Goal: Task Accomplishment & Management: Use online tool/utility

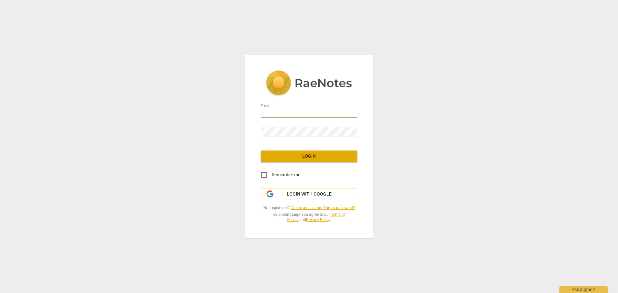
click at [271, 110] on input "email" at bounding box center [309, 113] width 97 height 9
type input "[PERSON_NAME][EMAIL_ADDRESS][PERSON_NAME][DOMAIN_NAME]"
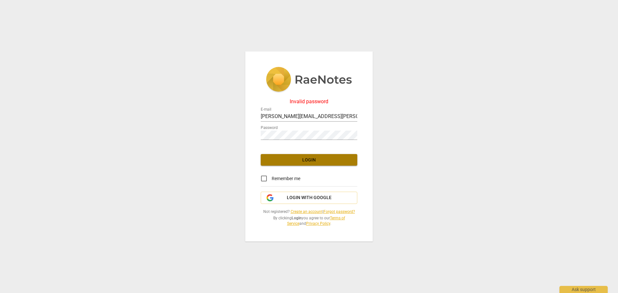
click at [306, 157] on span "Login" at bounding box center [309, 160] width 86 height 6
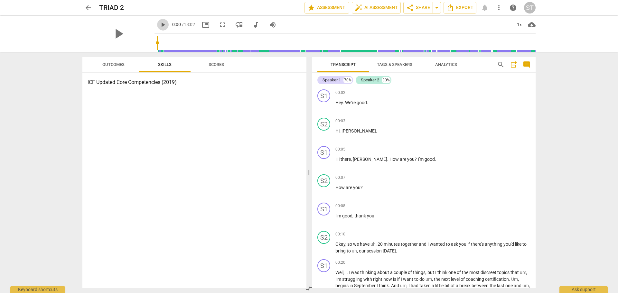
click at [159, 24] on span "play_arrow" at bounding box center [163, 25] width 8 height 8
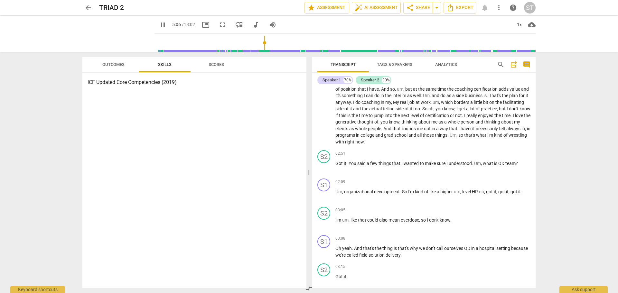
scroll to position [290, 0]
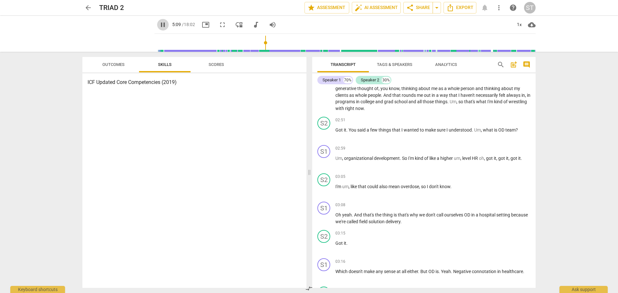
click at [159, 25] on span "pause" at bounding box center [163, 25] width 8 height 8
type input "310"
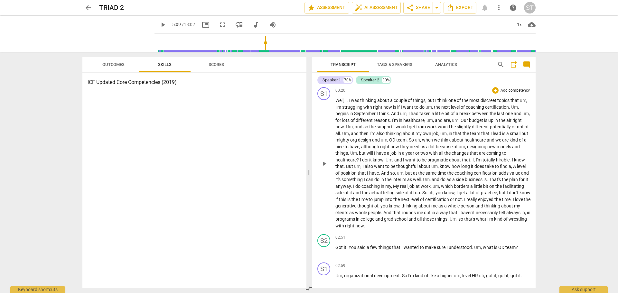
scroll to position [161, 0]
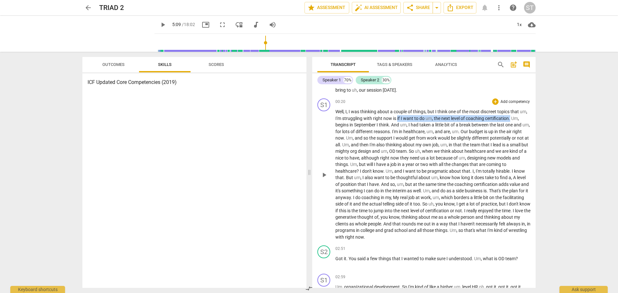
drag, startPoint x: 405, startPoint y: 118, endPoint x: 519, endPoint y: 117, distance: 113.9
click at [519, 117] on p "Well , I , I was thinking about a couple of things , but I think one of the mos…" at bounding box center [432, 174] width 195 height 132
copy p "if I want to do um , the next level of coaching certification ."
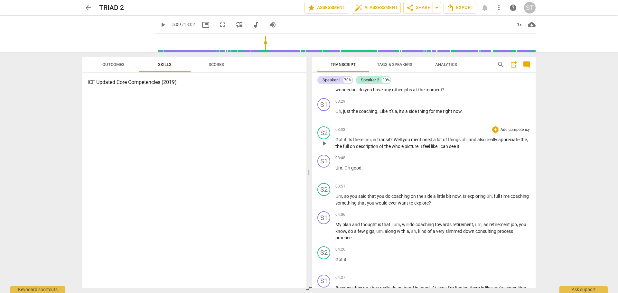
scroll to position [515, 0]
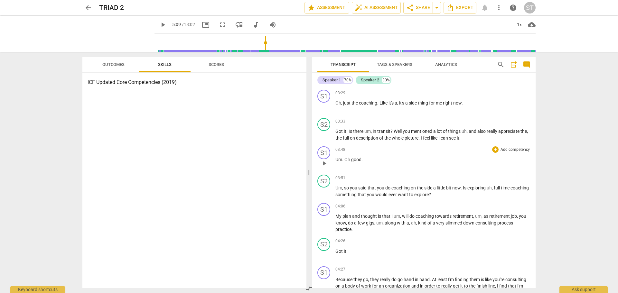
click at [511, 149] on p "Add competency" at bounding box center [515, 150] width 31 height 6
click at [519, 148] on span "Multiselection" at bounding box center [526, 149] width 28 height 7
click at [507, 148] on input "Multiselection" at bounding box center [499, 149] width 15 height 15
checkbox input "true"
click at [510, 164] on span "Cancel" at bounding box center [506, 163] width 17 height 6
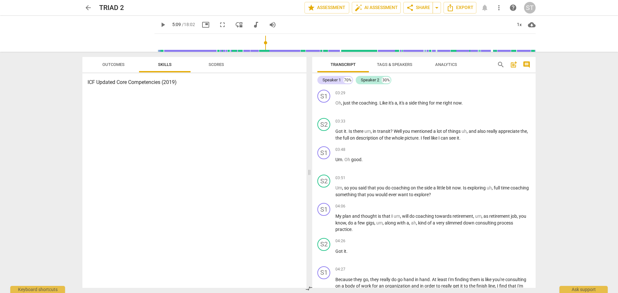
click at [525, 64] on span "comment" at bounding box center [526, 65] width 8 height 8
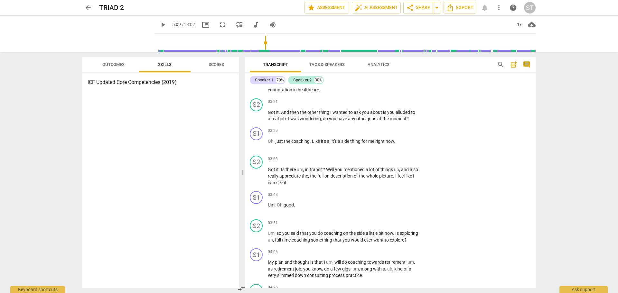
scroll to position [558, 0]
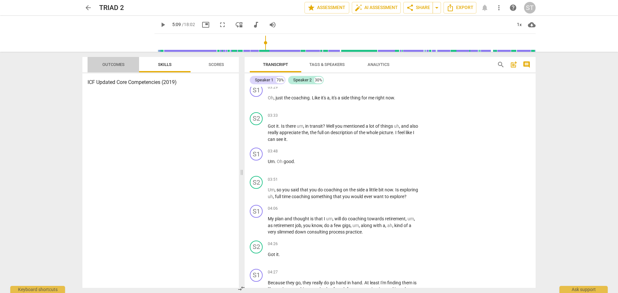
click at [113, 63] on span "Outcomes" at bounding box center [113, 64] width 22 height 5
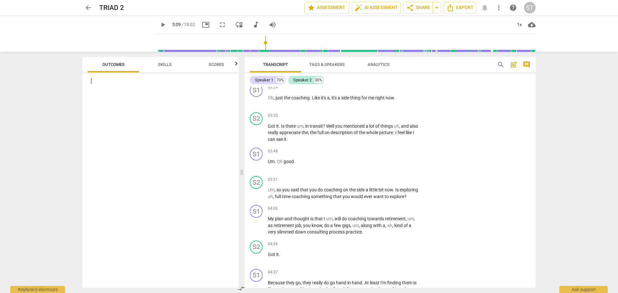
click at [164, 63] on span "Skills" at bounding box center [165, 64] width 14 height 5
click at [138, 84] on h3 "ICF Updated Core Competencies (2019)" at bounding box center [160, 82] width 146 height 8
click at [194, 87] on div "ICF Updated Core Competencies (2019)" at bounding box center [160, 180] width 156 height 215
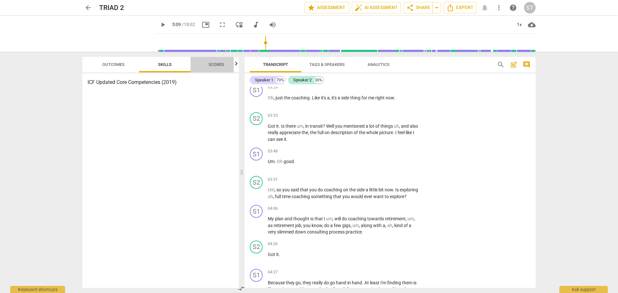
click at [217, 63] on span "Scores" at bounding box center [215, 64] width 15 height 5
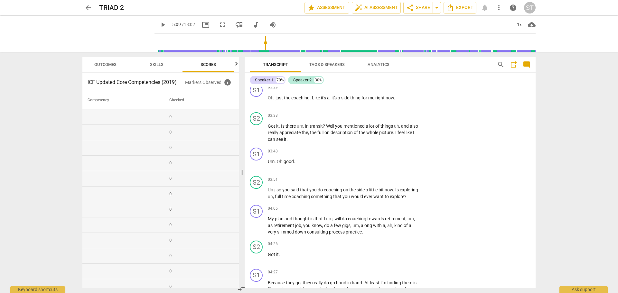
scroll to position [0, 8]
click at [125, 83] on h3 "ICF Updated Core Competencies (2019)" at bounding box center [135, 82] width 97 height 8
click at [154, 64] on span "Skills" at bounding box center [157, 64] width 14 height 5
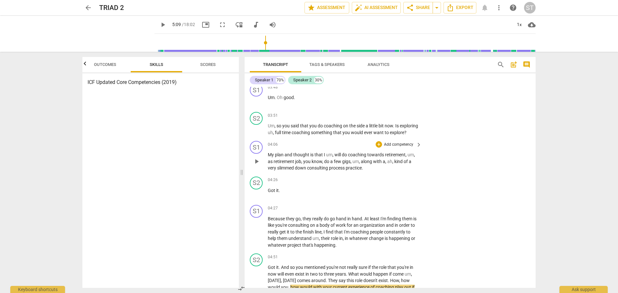
scroll to position [622, 0]
click at [395, 118] on p "Add competency" at bounding box center [398, 116] width 31 height 6
drag, startPoint x: 393, startPoint y: 114, endPoint x: 386, endPoint y: 114, distance: 7.7
click at [386, 114] on span at bounding box center [394, 114] width 20 height 15
click at [388, 114] on input "Multiselection" at bounding box center [395, 114] width 15 height 15
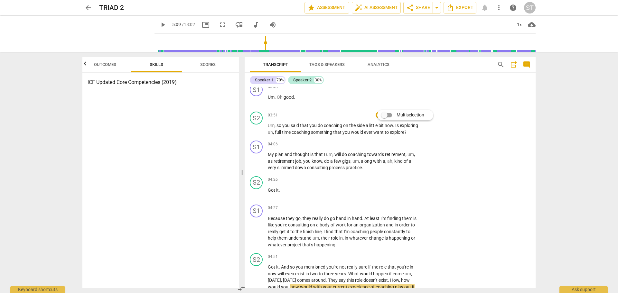
click at [412, 115] on span "Multiselection" at bounding box center [410, 115] width 28 height 7
click at [392, 115] on input "Multiselection" at bounding box center [383, 114] width 15 height 15
click at [403, 120] on label "Multiselection" at bounding box center [408, 114] width 48 height 15
click at [403, 120] on input "Multiselection" at bounding box center [395, 114] width 15 height 15
checkbox input "false"
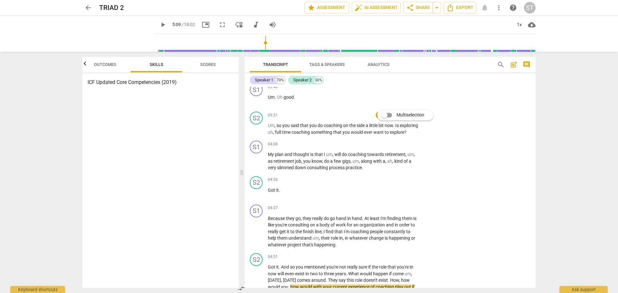
click at [415, 130] on div at bounding box center [309, 146] width 618 height 293
click at [378, 118] on div "+" at bounding box center [378, 115] width 6 height 6
click at [378, 121] on input "Multiselection" at bounding box center [383, 121] width 15 height 15
checkbox input "true"
click at [393, 133] on span "Cancel" at bounding box center [390, 135] width 17 height 6
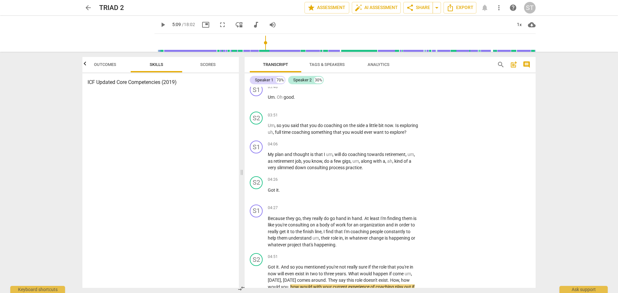
click at [513, 65] on span "post_add" at bounding box center [514, 65] width 8 height 8
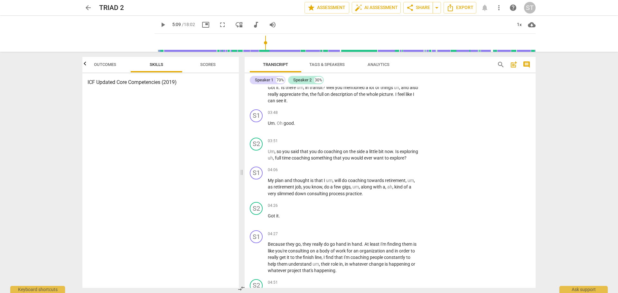
scroll to position [14, 0]
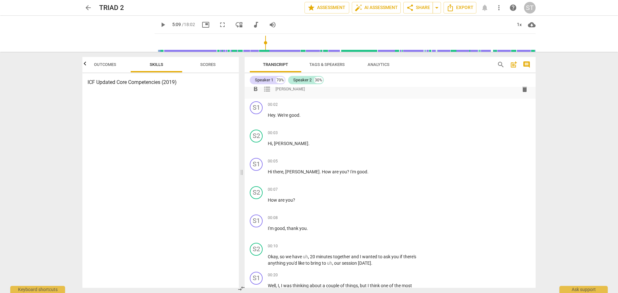
click at [521, 89] on span "delete" at bounding box center [524, 89] width 8 height 8
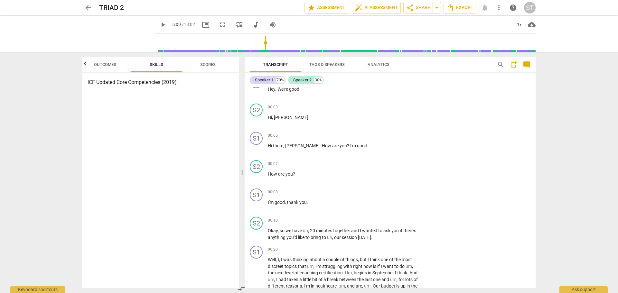
scroll to position [0, 0]
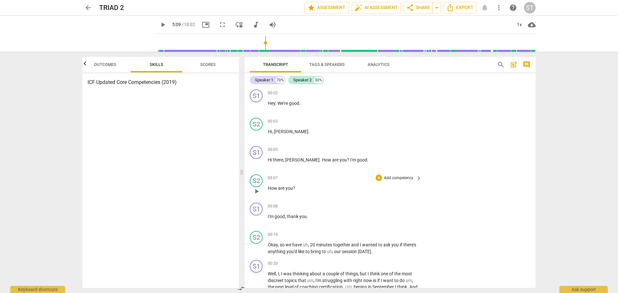
click at [416, 178] on span "keyboard_arrow_right" at bounding box center [419, 178] width 8 height 8
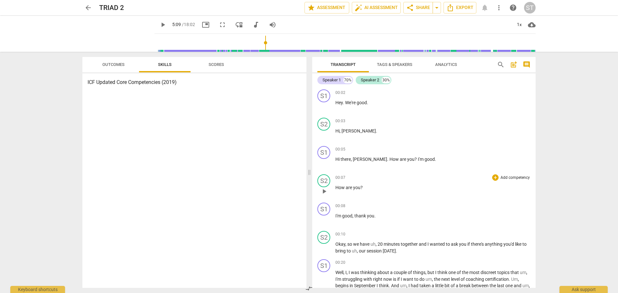
click at [502, 176] on p "Add competency" at bounding box center [515, 178] width 31 height 6
click at [193, 162] on div at bounding box center [309, 146] width 618 height 293
click at [492, 121] on div "+" at bounding box center [495, 121] width 6 height 6
click at [525, 113] on span "Multiselection" at bounding box center [533, 114] width 28 height 7
click at [519, 113] on input "Multiselection" at bounding box center [511, 113] width 15 height 15
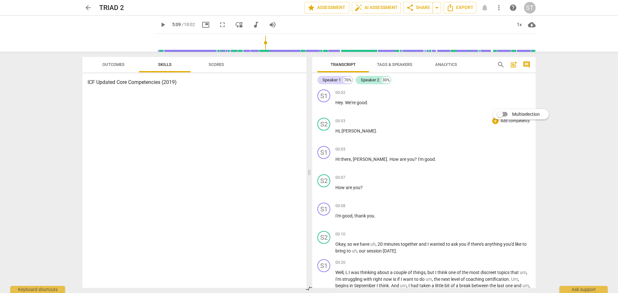
click at [525, 113] on span "Multiselection" at bounding box center [526, 114] width 28 height 7
click at [507, 113] on input "Multiselection" at bounding box center [499, 113] width 15 height 15
checkbox input "true"
click at [547, 126] on span "Apply" at bounding box center [544, 127] width 14 height 6
